Goal: Find specific page/section: Find specific page/section

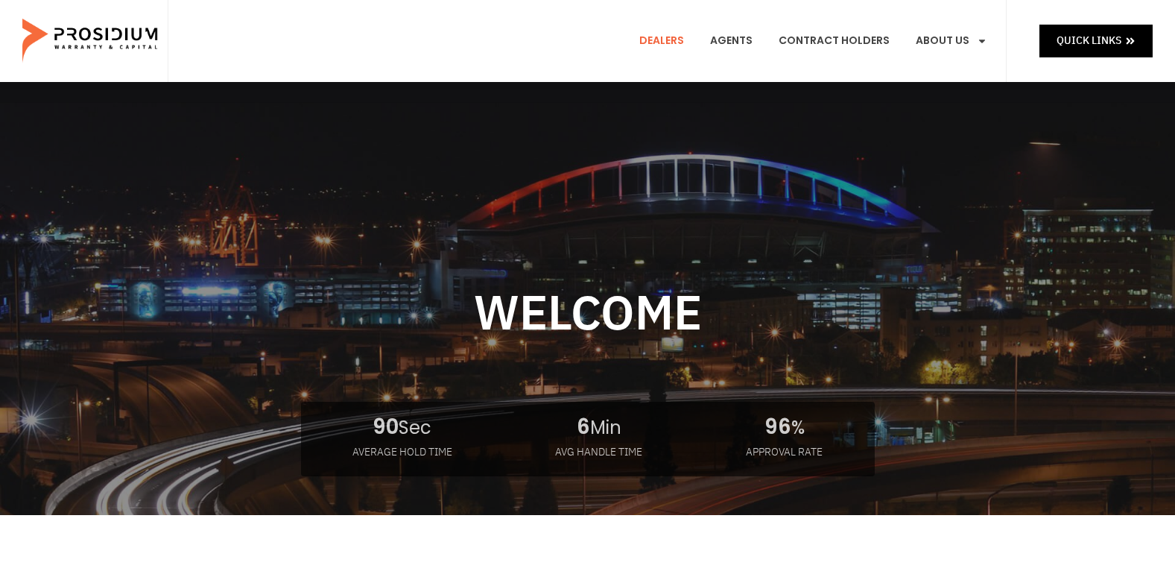
click at [669, 40] on link "Dealers" at bounding box center [661, 40] width 67 height 55
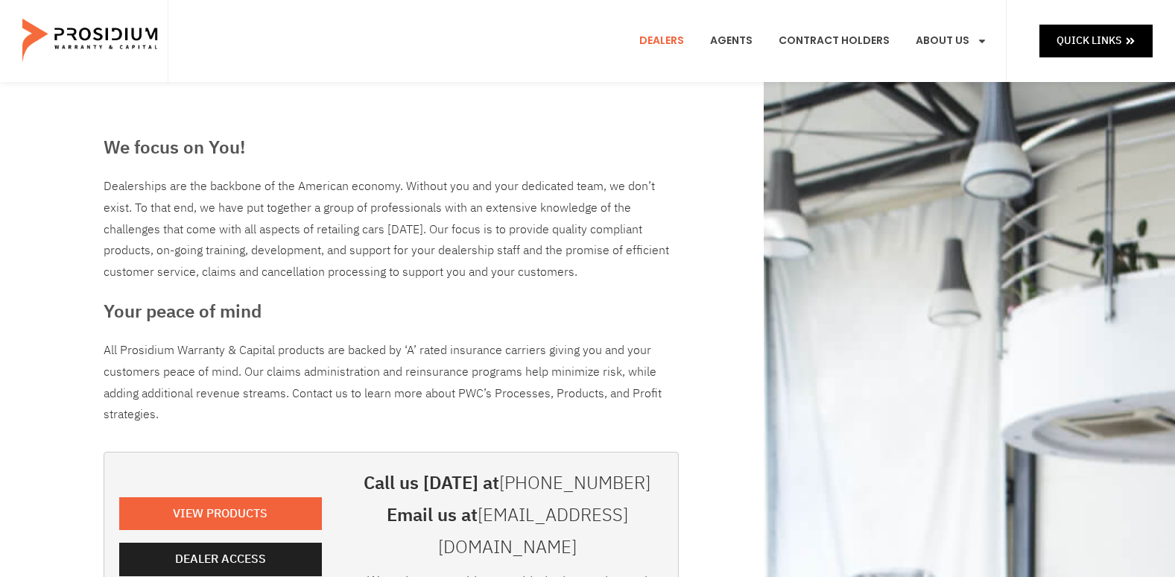
click at [227, 548] on e-page-transition at bounding box center [587, 288] width 1175 height 577
click at [227, 549] on span "Dealer Access" at bounding box center [220, 560] width 91 height 22
